Goal: Information Seeking & Learning: Find specific fact

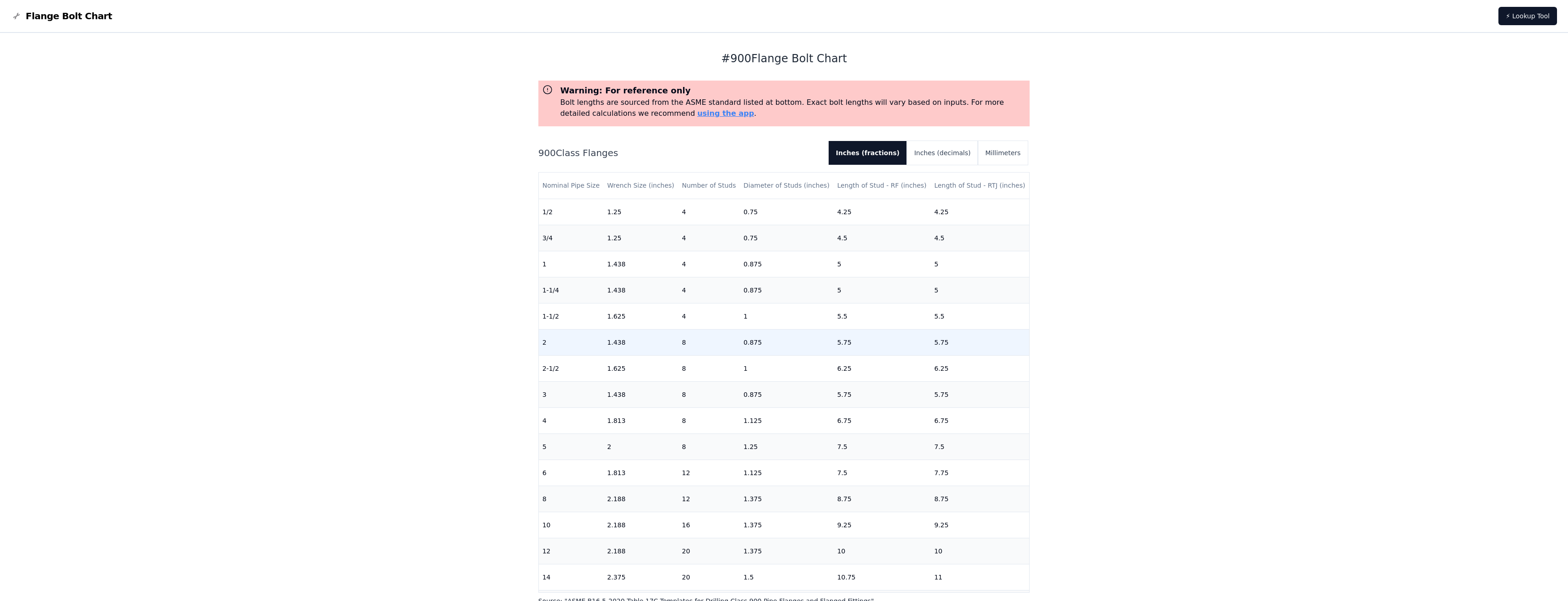
click at [719, 344] on td "8" at bounding box center [709, 342] width 62 height 26
